Goal: Use online tool/utility: Utilize a website feature to perform a specific function

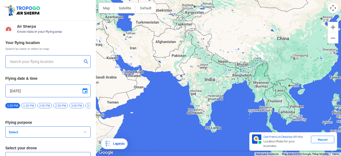
click at [40, 62] on input "text" at bounding box center [46, 61] width 72 height 6
paste input "[STREET_ADDRESS]"
type input "[STREET_ADDRESS]"
type input "Throttle Dopo"
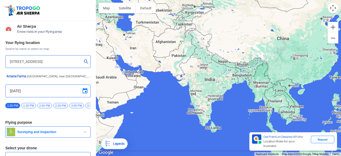
scroll to position [0, 0]
click at [13, 91] on input "[DATE]" at bounding box center [48, 91] width 76 height 6
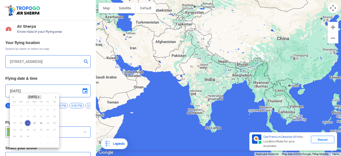
click at [39, 96] on span "[DATE]" at bounding box center [34, 97] width 14 height 4
click at [20, 126] on span "2025" at bounding box center [21, 125] width 11 height 5
click at [35, 125] on span "Nov" at bounding box center [34, 125] width 14 height 6
click at [37, 97] on span "[DATE]" at bounding box center [34, 97] width 14 height 4
click at [23, 126] on span "2025" at bounding box center [21, 125] width 11 height 5
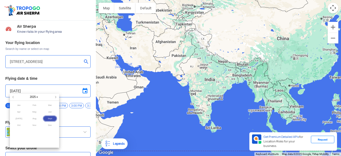
click at [35, 125] on span "Nov" at bounding box center [34, 125] width 14 height 6
click at [37, 98] on span "[DATE]" at bounding box center [34, 97] width 14 height 4
click at [23, 126] on span "2025" at bounding box center [21, 125] width 11 height 5
click at [50, 125] on span "Dec" at bounding box center [50, 125] width 14 height 6
click at [33, 98] on span "[DATE]" at bounding box center [34, 97] width 14 height 4
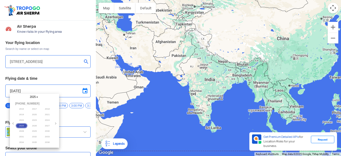
click at [21, 123] on span "2025" at bounding box center [21, 125] width 11 height 5
click at [83, 93] on div at bounding box center [170, 78] width 341 height 156
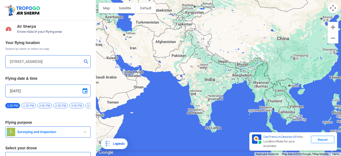
click at [83, 93] on span at bounding box center [85, 91] width 6 height 6
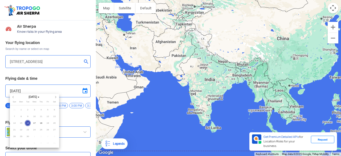
drag, startPoint x: 83, startPoint y: 93, endPoint x: 67, endPoint y: 91, distance: 16.1
click at [67, 91] on div at bounding box center [170, 78] width 341 height 156
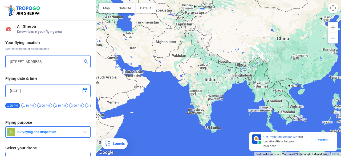
click at [67, 91] on input "[DATE]" at bounding box center [48, 91] width 76 height 6
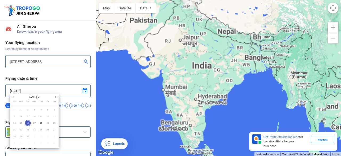
type input "[STREET_ADDRESS]"
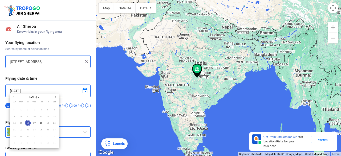
click at [68, 118] on div at bounding box center [170, 78] width 341 height 156
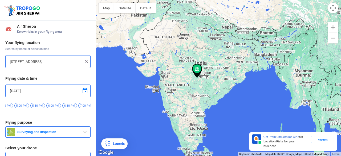
scroll to position [0, 123]
click at [62, 106] on span "6:30 PM" at bounding box center [65, 105] width 15 height 5
click at [78, 104] on span "7:00 PM" at bounding box center [81, 105] width 15 height 5
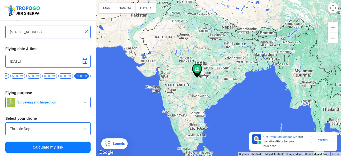
click at [77, 114] on div "Your flying location Search by name or select on map [STREET_ADDRESS] Flying da…" at bounding box center [48, 82] width 96 height 148
click at [82, 105] on span "button" at bounding box center [85, 102] width 6 height 6
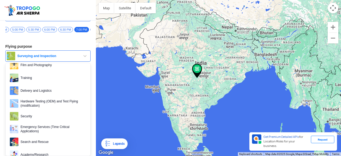
scroll to position [34, 0]
click at [85, 56] on span "button" at bounding box center [85, 56] width 6 height 6
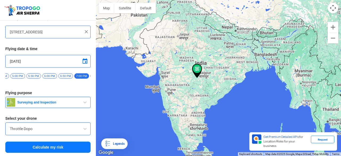
click at [76, 100] on button "Surveying and Inspection" at bounding box center [47, 102] width 85 height 11
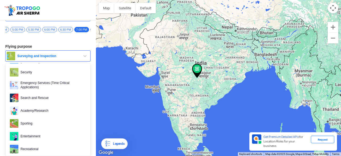
scroll to position [78, 0]
click at [37, 137] on span "Entertainment" at bounding box center [52, 136] width 68 height 9
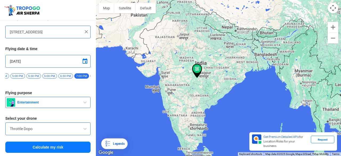
click at [42, 130] on input "Throttle Dopo" at bounding box center [48, 129] width 76 height 6
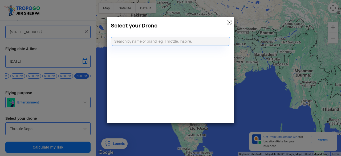
click at [229, 23] on img at bounding box center [229, 22] width 5 height 5
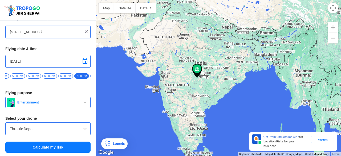
click at [61, 146] on button "Calculate my risk" at bounding box center [47, 147] width 85 height 11
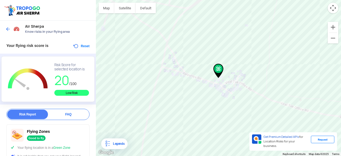
click at [61, 146] on span "Green Zone" at bounding box center [61, 148] width 17 height 4
click at [337, 37] on button "Zoom out" at bounding box center [333, 38] width 11 height 11
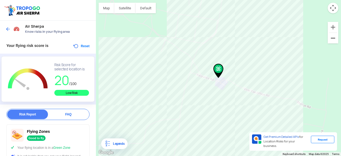
click at [337, 37] on button "Zoom out" at bounding box center [333, 38] width 11 height 11
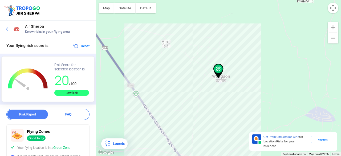
click at [337, 37] on button "Zoom out" at bounding box center [333, 38] width 11 height 11
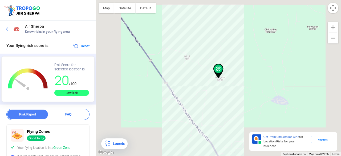
click at [337, 37] on button "Zoom out" at bounding box center [333, 38] width 11 height 11
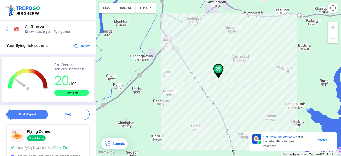
click at [337, 37] on button "Zoom out" at bounding box center [333, 38] width 11 height 11
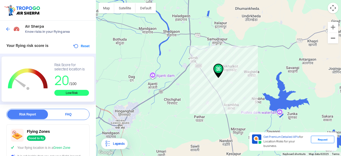
click at [337, 37] on button "Zoom out" at bounding box center [333, 38] width 11 height 11
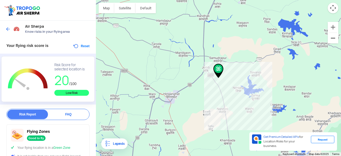
click at [337, 37] on button "Zoom out" at bounding box center [333, 38] width 11 height 11
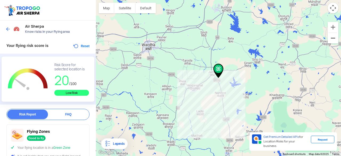
click at [337, 37] on button "Zoom out" at bounding box center [333, 38] width 11 height 11
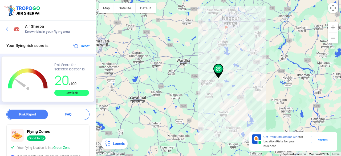
click at [337, 37] on button "Zoom out" at bounding box center [333, 38] width 11 height 11
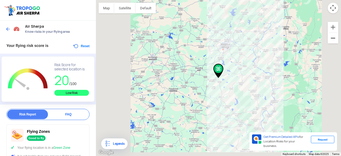
click at [337, 37] on button "Zoom out" at bounding box center [333, 38] width 11 height 11
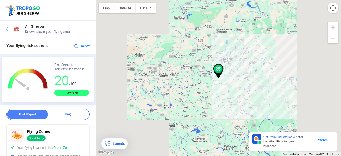
click at [337, 37] on button "Zoom out" at bounding box center [333, 38] width 11 height 11
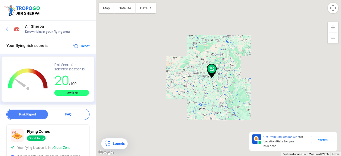
click at [337, 37] on button "Zoom out" at bounding box center [333, 38] width 11 height 11
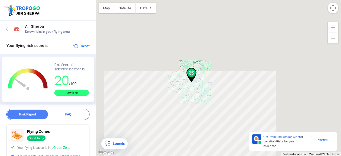
click at [337, 37] on button "Zoom out" at bounding box center [333, 38] width 11 height 11
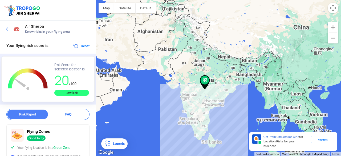
click at [337, 37] on button "Zoom out" at bounding box center [333, 38] width 11 height 11
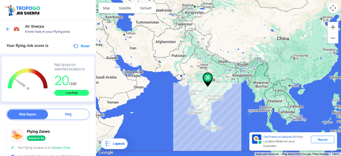
click at [7, 29] on img at bounding box center [7, 28] width 5 height 5
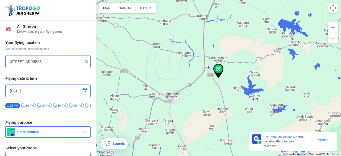
click at [50, 64] on input "[STREET_ADDRESS]" at bounding box center [46, 61] width 72 height 6
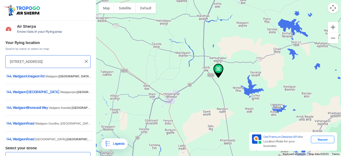
click at [69, 63] on input "[STREET_ADDRESS]" at bounding box center [46, 61] width 72 height 6
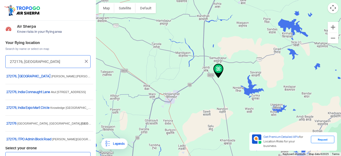
click at [69, 63] on input "272176, [GEOGRAPHIC_DATA]" at bounding box center [46, 61] width 72 height 6
type input "2"
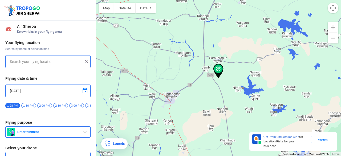
click at [40, 62] on input "text" at bounding box center [46, 61] width 72 height 6
paste input "[STREET_ADDRESS]"
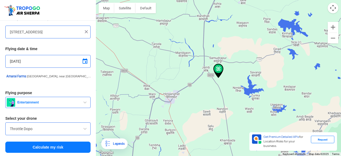
type input "[STREET_ADDRESS]"
click at [74, 149] on button "Calculate my risk" at bounding box center [47, 147] width 85 height 11
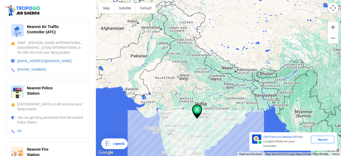
scroll to position [145, 0]
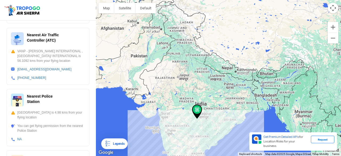
click at [9, 63] on div "Nearest Air Traffic Controller (ATC) VANP - [PERSON_NAME] INTERNATIONAL , [GEOG…" at bounding box center [47, 56] width 83 height 57
